Goal: Task Accomplishment & Management: Manage account settings

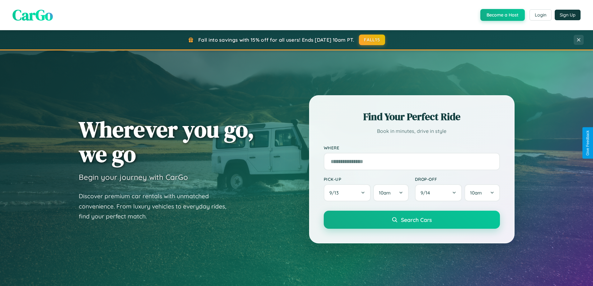
scroll to position [1197, 0]
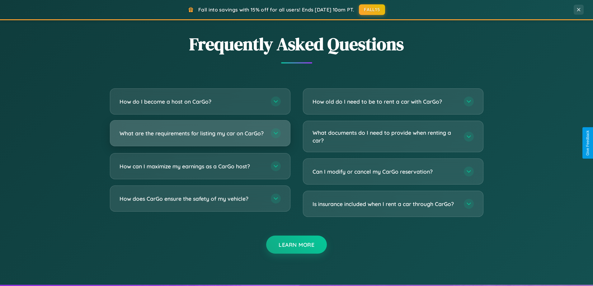
click at [200, 136] on h3 "What are the requirements for listing my car on CarGo?" at bounding box center [191, 133] width 145 height 8
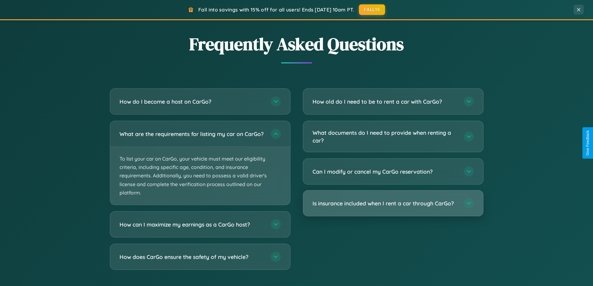
click at [393, 204] on h3 "Is insurance included when I rent a car through CarGo?" at bounding box center [384, 203] width 145 height 8
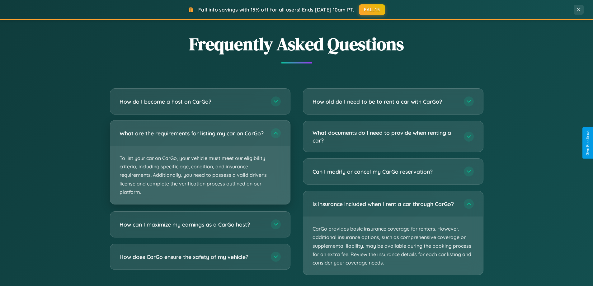
click at [200, 165] on p "To list your car on CarGo, your vehicle must meet our eligibility criteria, inc…" at bounding box center [200, 175] width 180 height 58
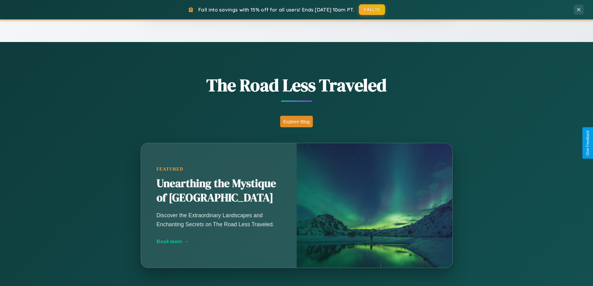
scroll to position [0, 0]
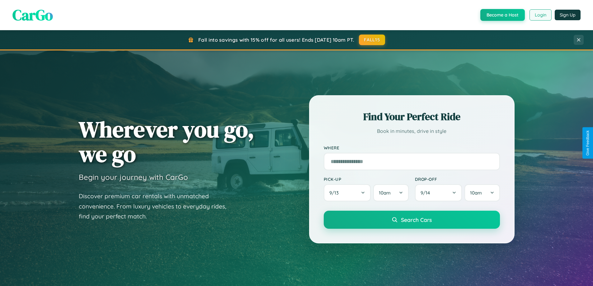
click at [540, 15] on button "Login" at bounding box center [540, 14] width 22 height 11
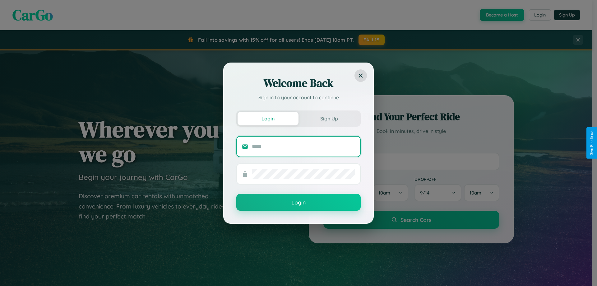
click at [304, 146] on input "text" at bounding box center [303, 147] width 103 height 10
type input "**********"
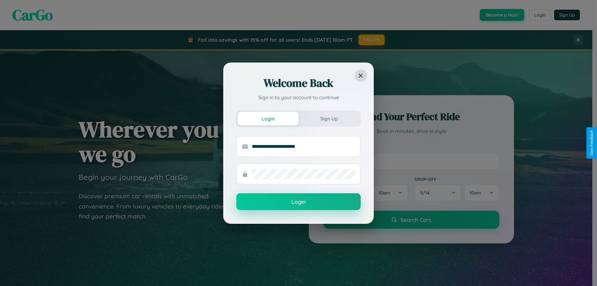
click at [299, 202] on button "Login" at bounding box center [298, 201] width 124 height 17
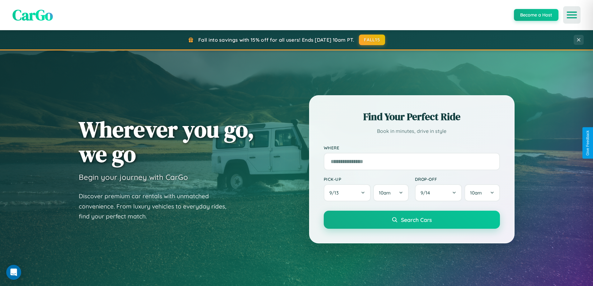
click at [571, 15] on icon "Open menu" at bounding box center [571, 15] width 9 height 6
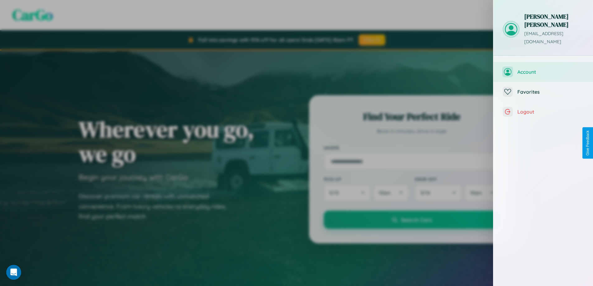
click at [543, 69] on span "Account" at bounding box center [550, 72] width 66 height 6
